Goal: Communication & Community: Connect with others

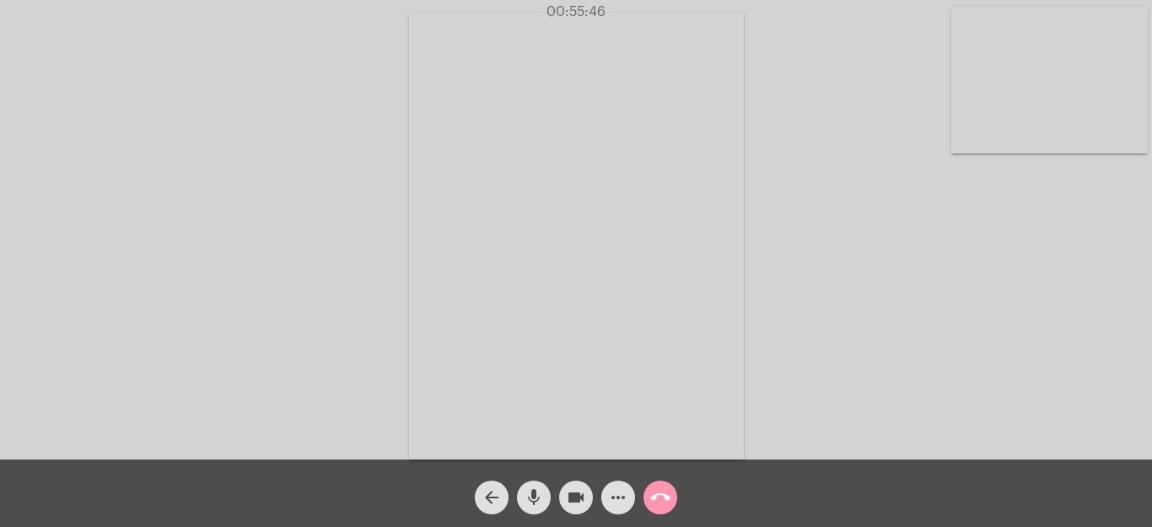
click at [652, 494] on mat-icon "call_end" at bounding box center [660, 498] width 20 height 20
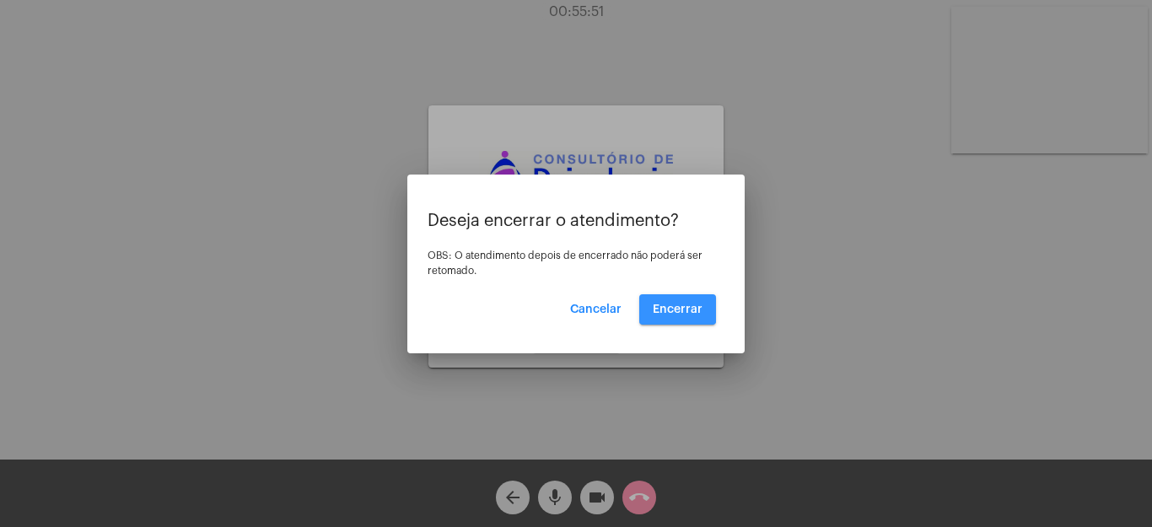
click at [667, 305] on span "Encerrar" at bounding box center [678, 310] width 50 height 12
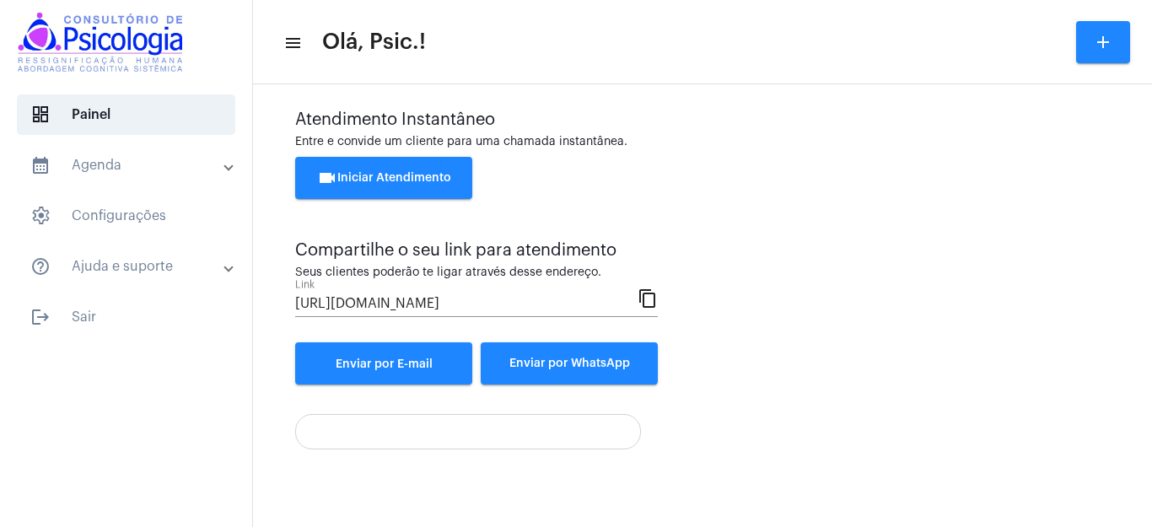
scroll to position [103, 0]
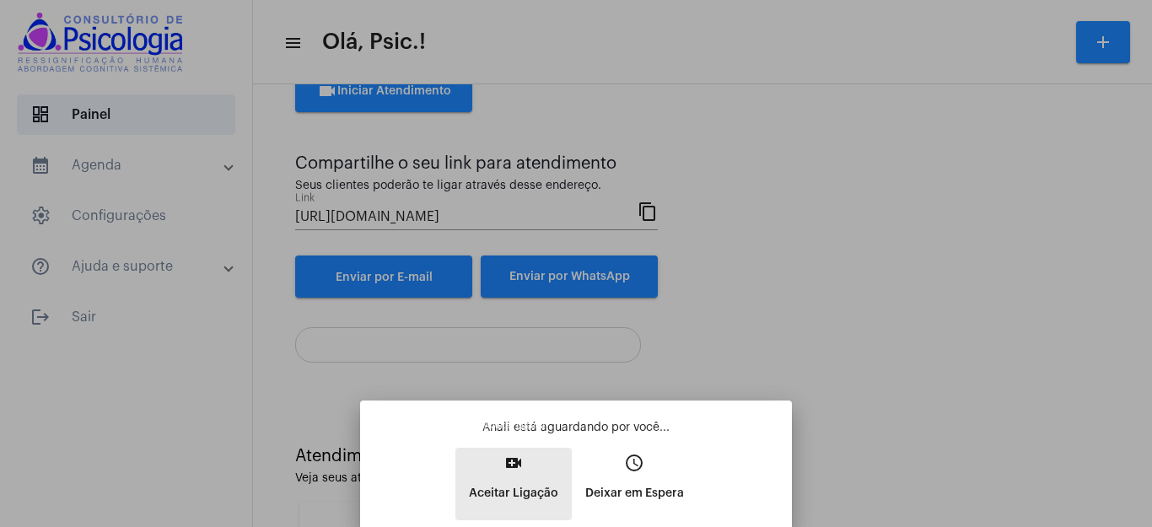
click at [518, 466] on mat-icon "video_call" at bounding box center [514, 463] width 20 height 20
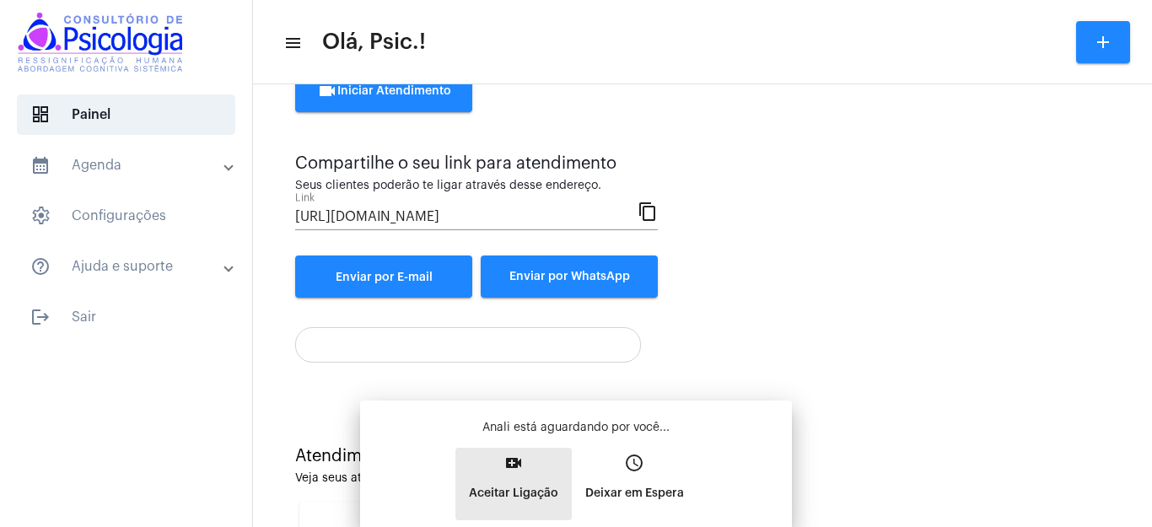
click at [518, 466] on div "Anali está aguardando por você... video_call Aceitar Ligação access_time Deixar…" at bounding box center [576, 469] width 405 height 101
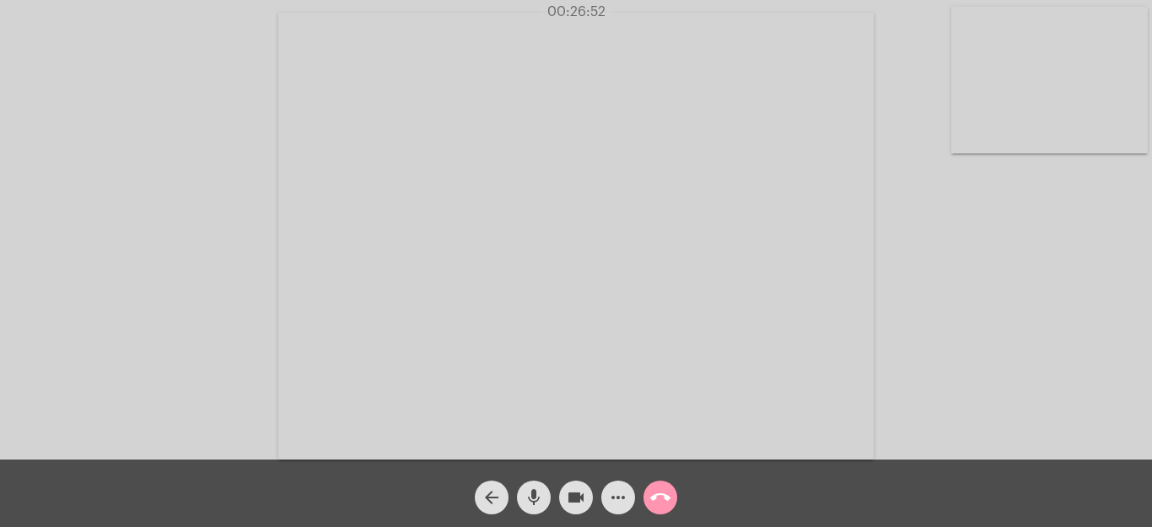
click at [666, 490] on mat-icon "call_end" at bounding box center [660, 498] width 20 height 20
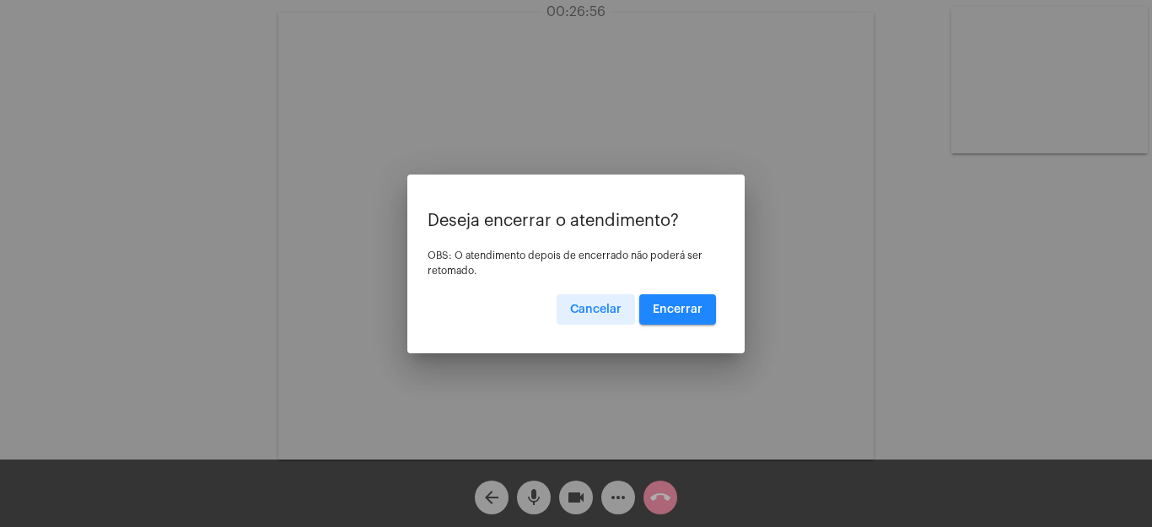
drag, startPoint x: 678, startPoint y: 302, endPoint x: 853, endPoint y: 305, distance: 174.6
click at [678, 302] on button "Encerrar" at bounding box center [677, 309] width 77 height 30
